Goal: Find specific page/section: Find specific page/section

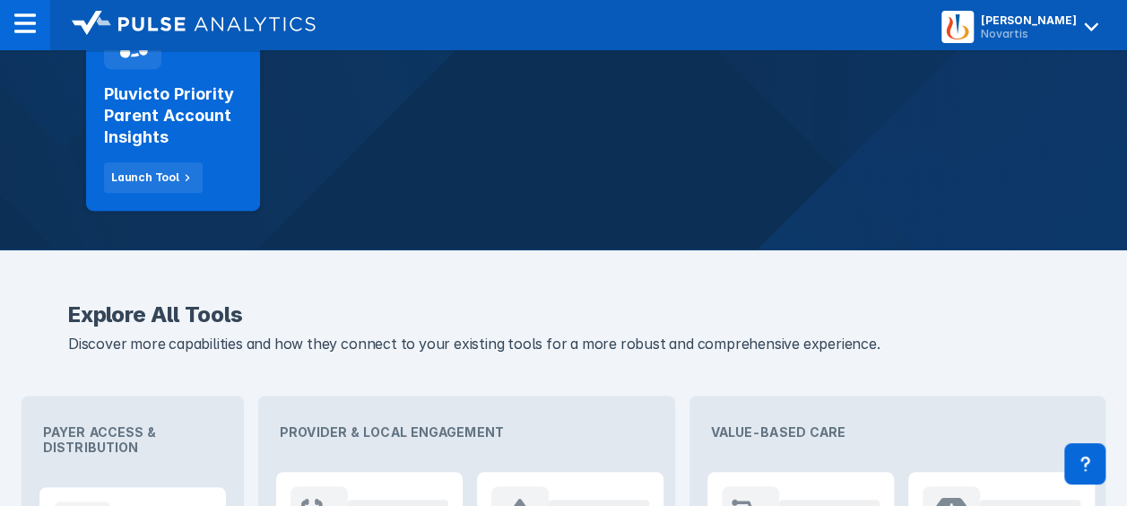
scroll to position [407, 0]
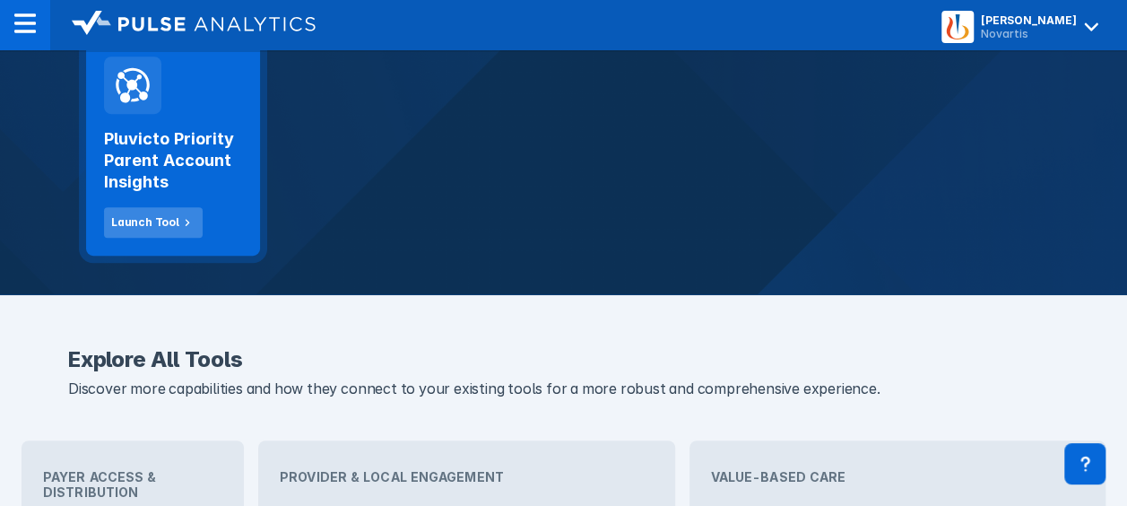
click at [143, 221] on div "Launch Tool" at bounding box center [145, 222] width 68 height 16
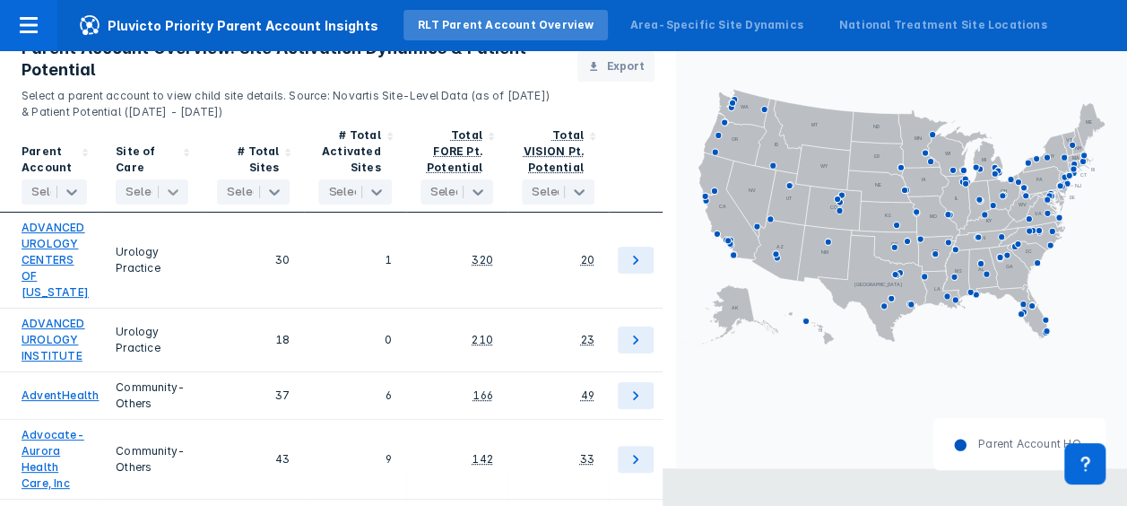
click at [178, 195] on icon at bounding box center [173, 192] width 18 height 18
click at [194, 152] on icon at bounding box center [187, 152] width 18 height 18
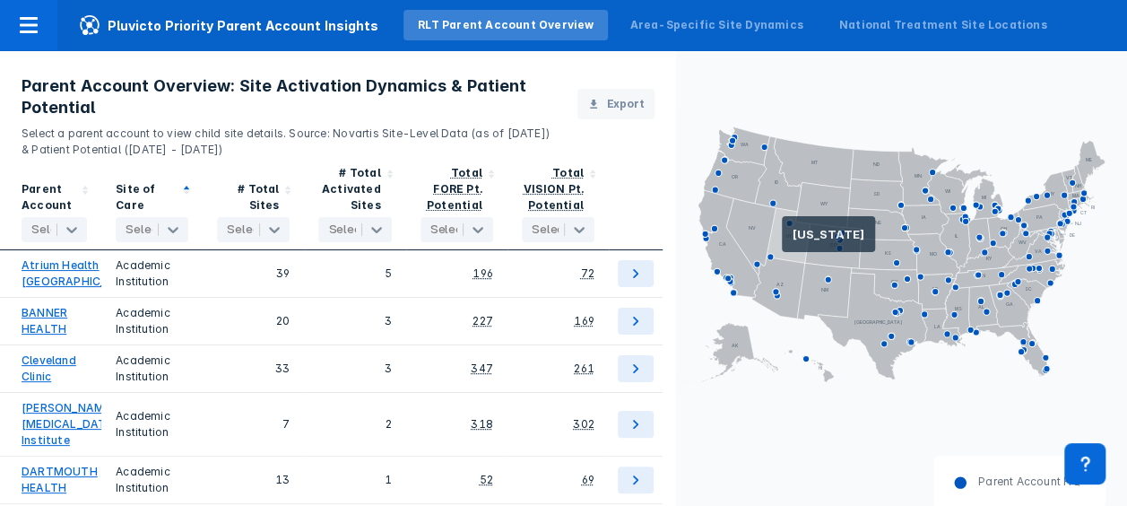
click at [782, 241] on icon at bounding box center [789, 235] width 44 height 55
click at [784, 240] on icon at bounding box center [789, 235] width 44 height 55
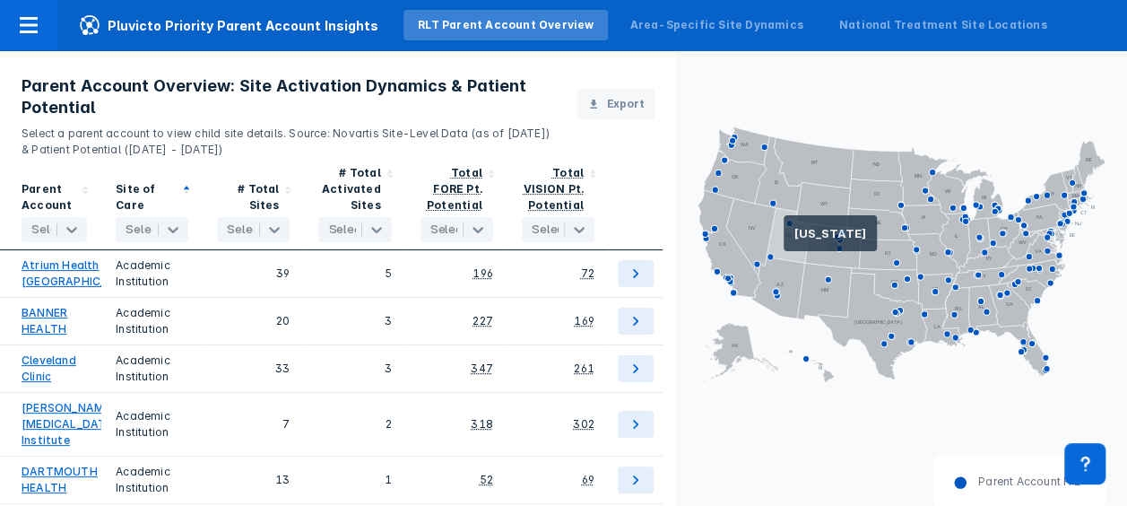
drag, startPoint x: 784, startPoint y: 240, endPoint x: 692, endPoint y: 386, distance: 171.7
click at [692, 386] on rect at bounding box center [901, 253] width 451 height 282
click at [782, 236] on icon at bounding box center [789, 235] width 44 height 55
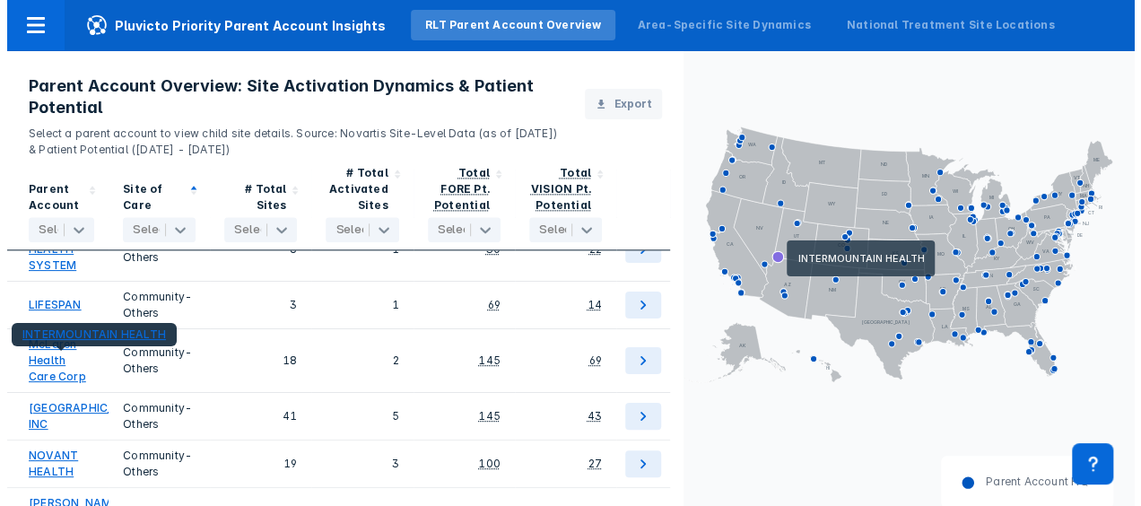
scroll to position [4450, 0]
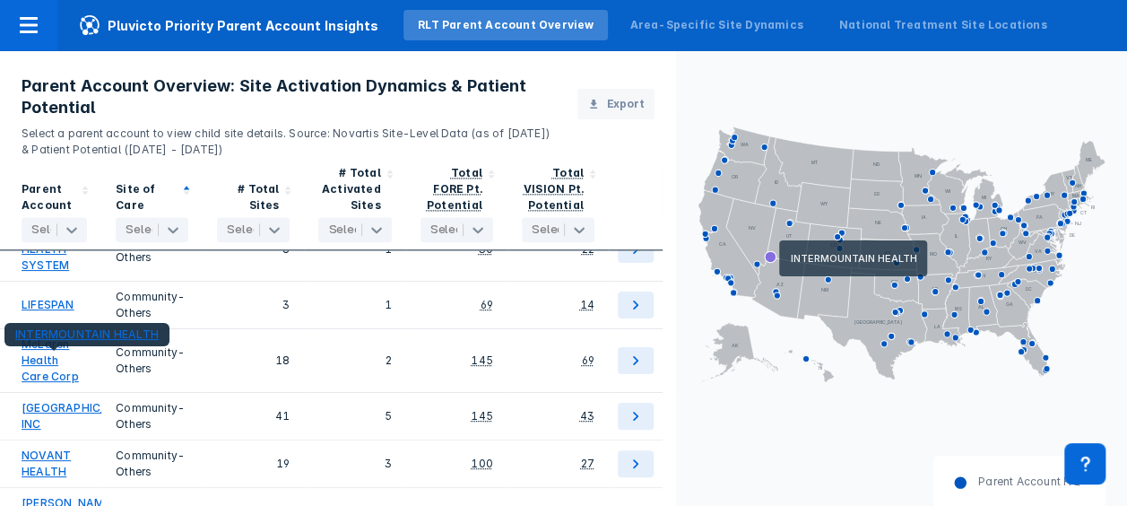
click at [39, 210] on link "INTERMOUNTAIN HEALTH" at bounding box center [70, 194] width 96 height 32
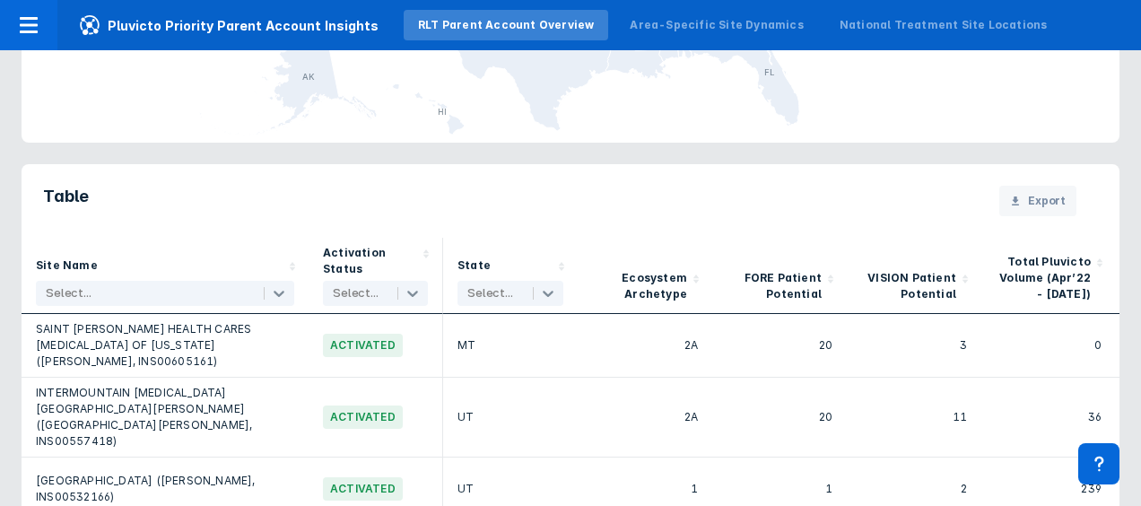
scroll to position [1369, 0]
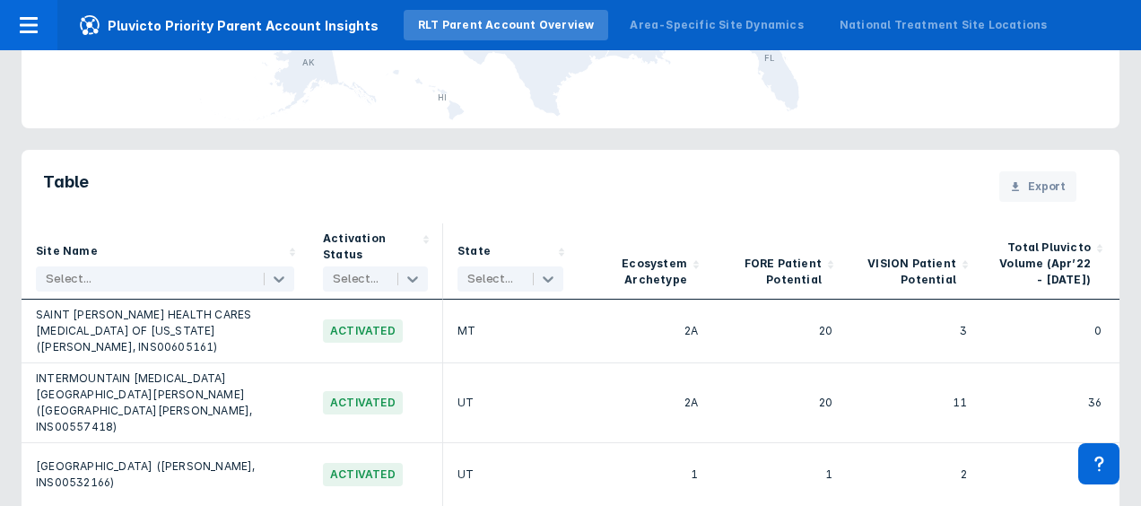
click at [830, 256] on icon at bounding box center [831, 265] width 18 height 18
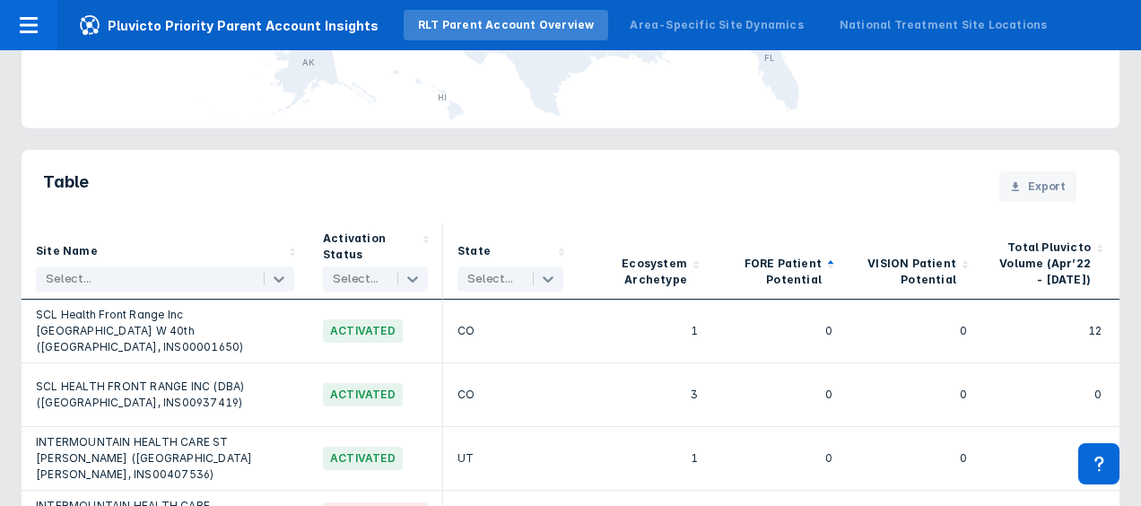
click at [830, 256] on icon at bounding box center [831, 265] width 18 height 18
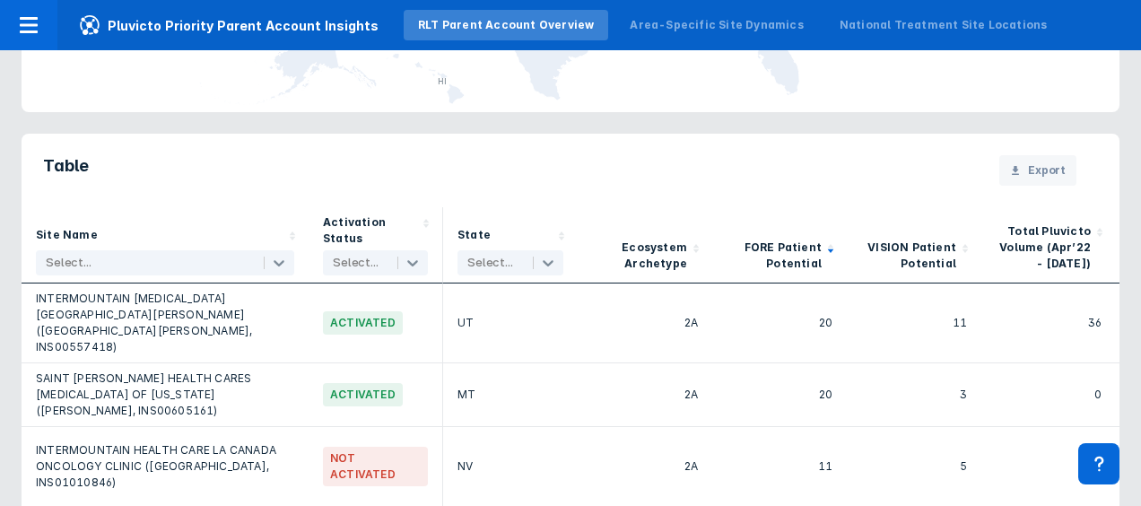
scroll to position [1400, 0]
